Goal: Check status

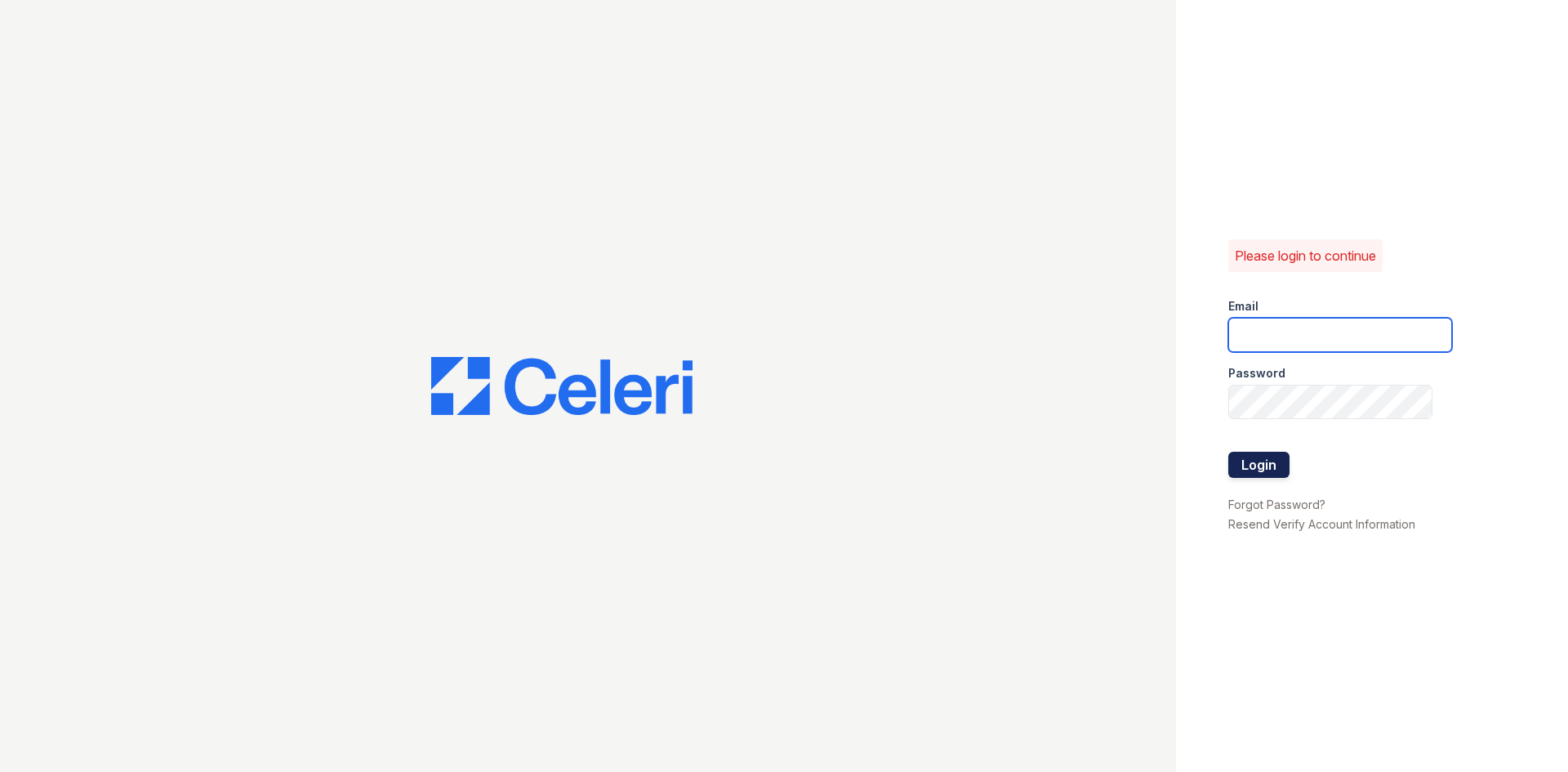
type input "[EMAIL_ADDRESS][DOMAIN_NAME]"
click at [1279, 467] on button "Login" at bounding box center [1259, 465] width 61 height 26
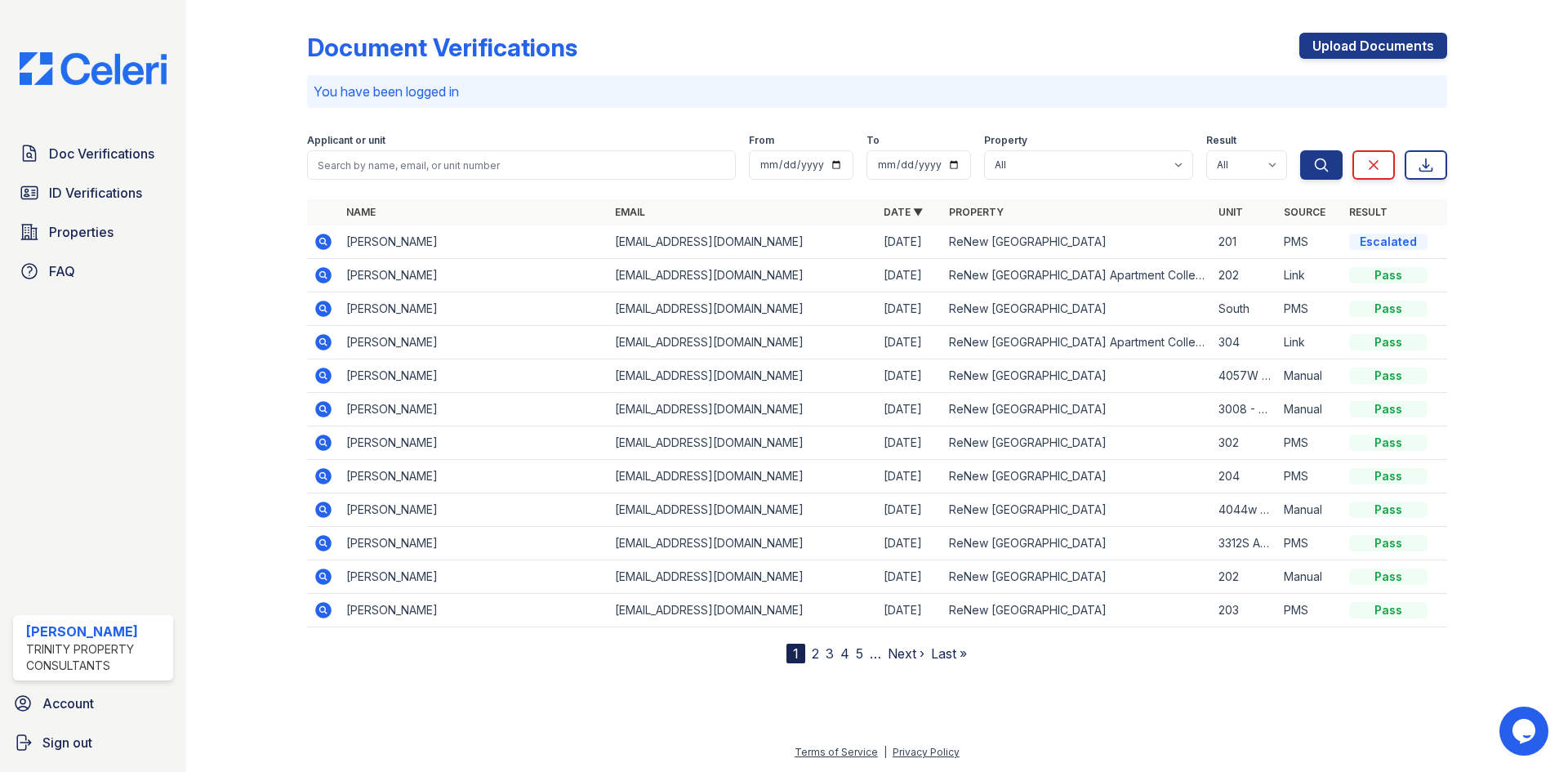
click at [418, 271] on td "[PERSON_NAME]" at bounding box center [474, 276] width 269 height 34
click at [320, 277] on icon at bounding box center [323, 275] width 17 height 17
